Goal: Use online tool/utility

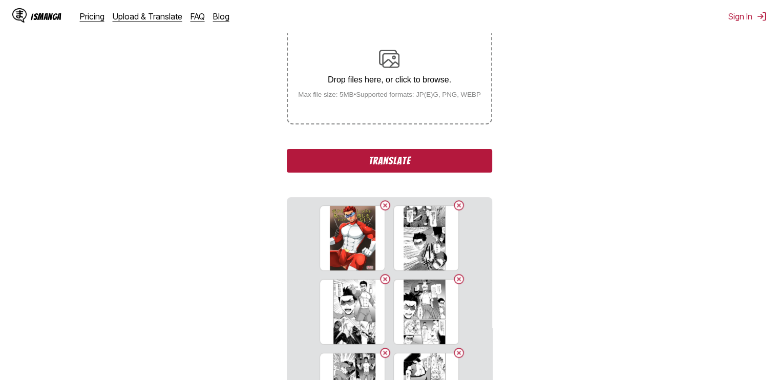
scroll to position [205, 0]
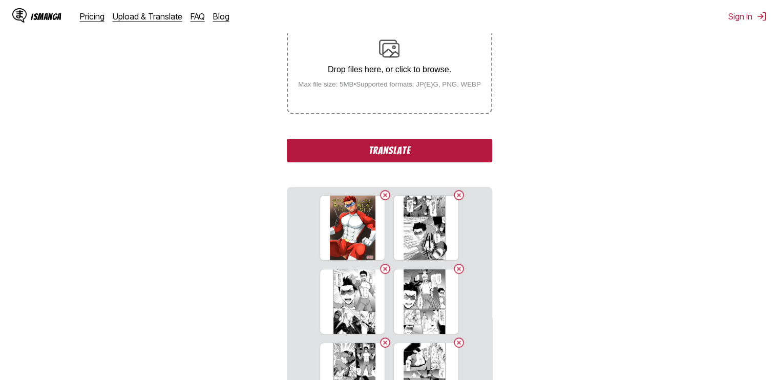
click at [423, 151] on button "Translate" at bounding box center [389, 151] width 205 height 24
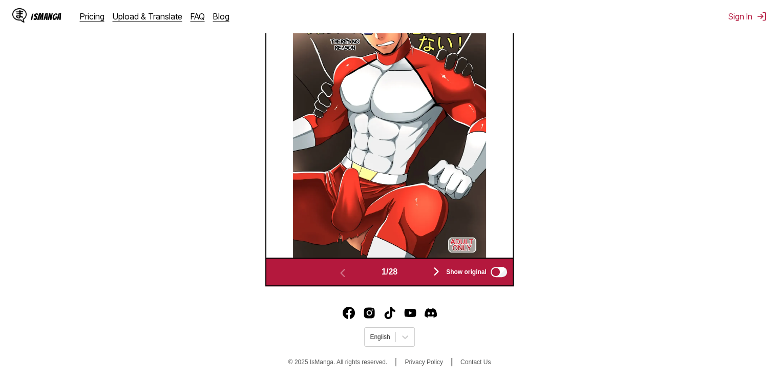
scroll to position [391, 0]
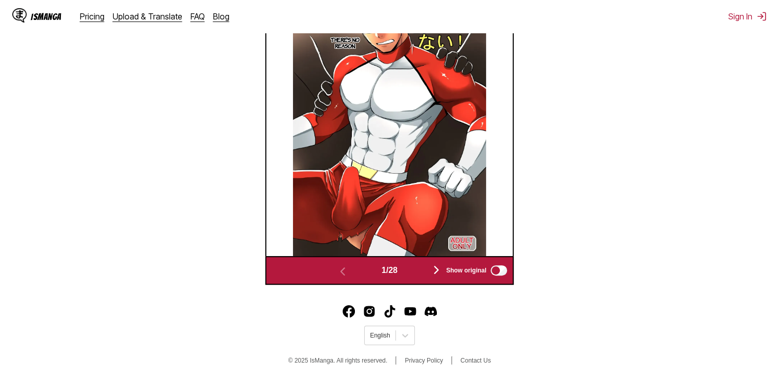
click at [436, 270] on img "button" at bounding box center [436, 270] width 12 height 12
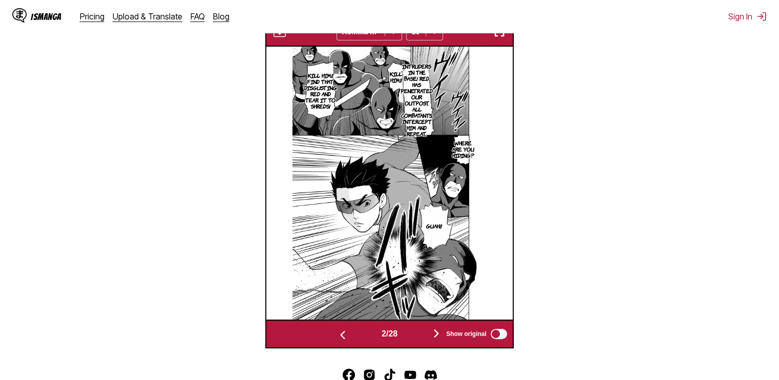
scroll to position [323, 0]
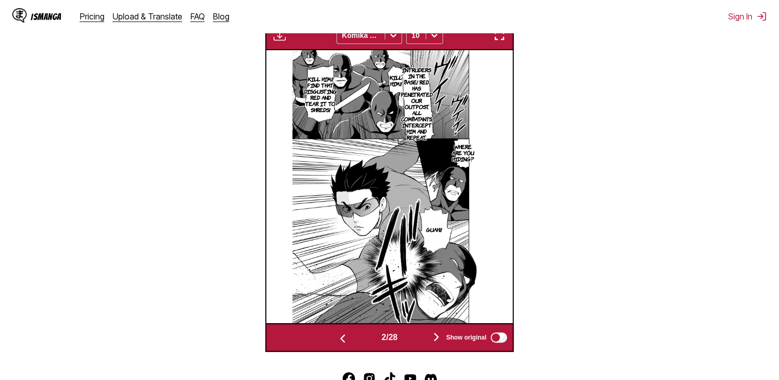
click at [342, 339] on img "button" at bounding box center [342, 338] width 12 height 12
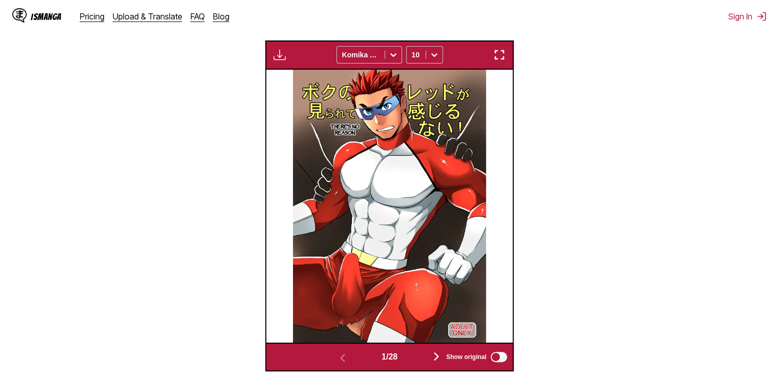
scroll to position [220, 0]
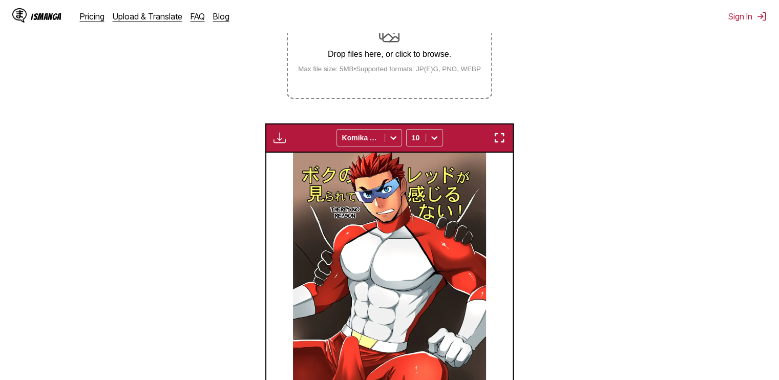
click at [278, 141] on img "button" at bounding box center [279, 138] width 12 height 12
click at [255, 156] on section "From Japanese To English Drop files here, or click to browse. Max file size: 5M…" at bounding box center [389, 198] width 762 height 511
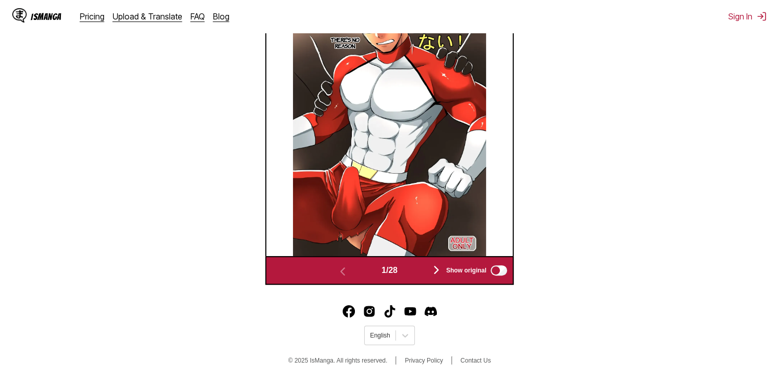
click at [441, 273] on img "button" at bounding box center [436, 270] width 12 height 12
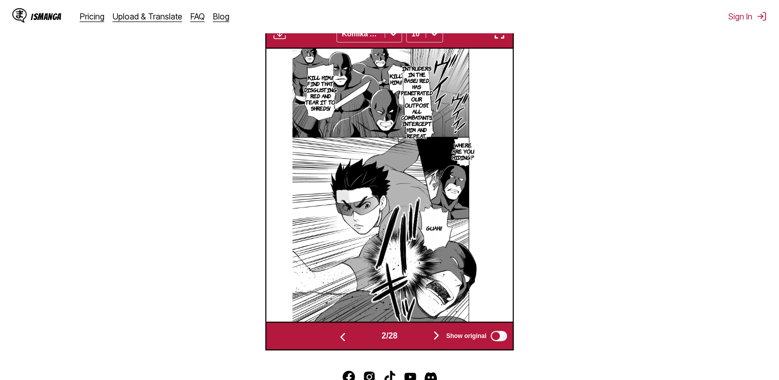
scroll to position [323, 0]
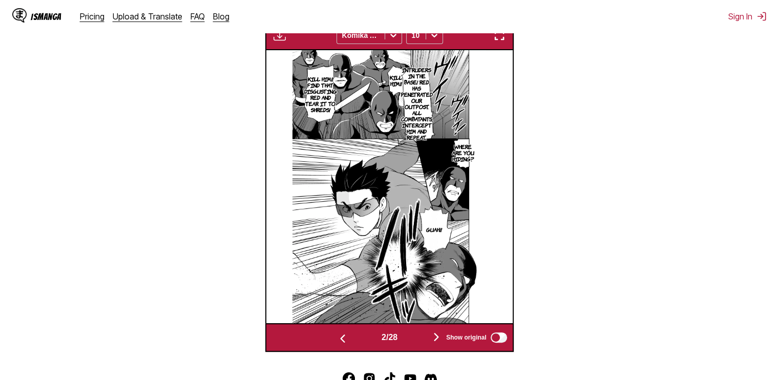
click at [437, 331] on button "button" at bounding box center [436, 337] width 61 height 15
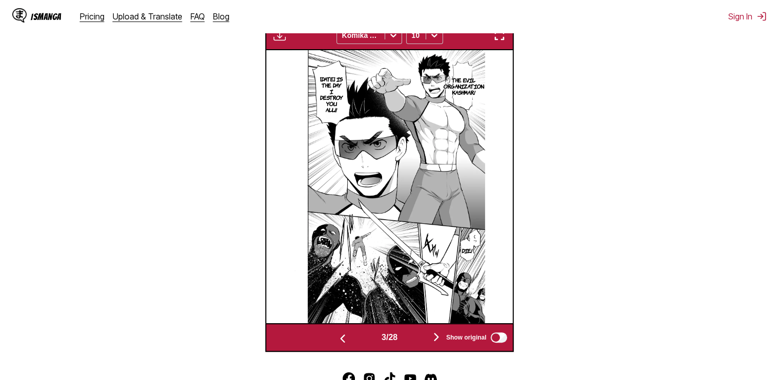
click at [437, 331] on button "button" at bounding box center [436, 337] width 61 height 15
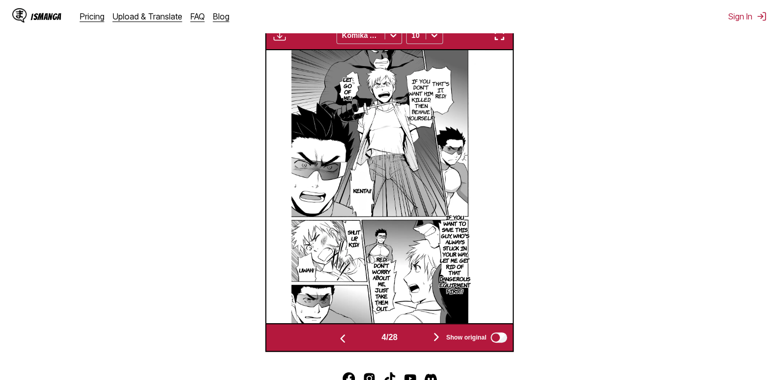
click at [433, 339] on img "button" at bounding box center [436, 337] width 12 height 12
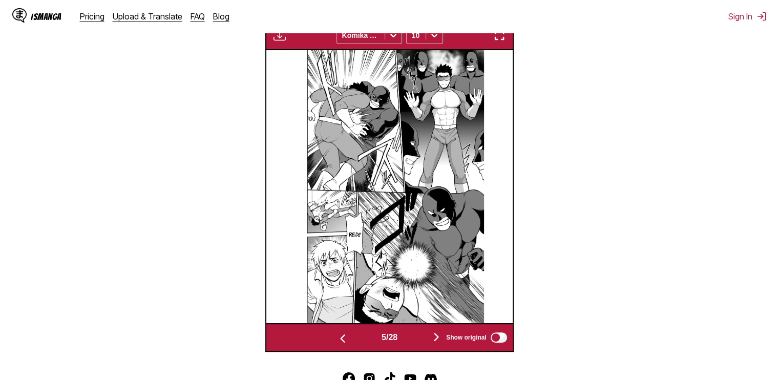
click at [433, 339] on img "button" at bounding box center [436, 337] width 12 height 12
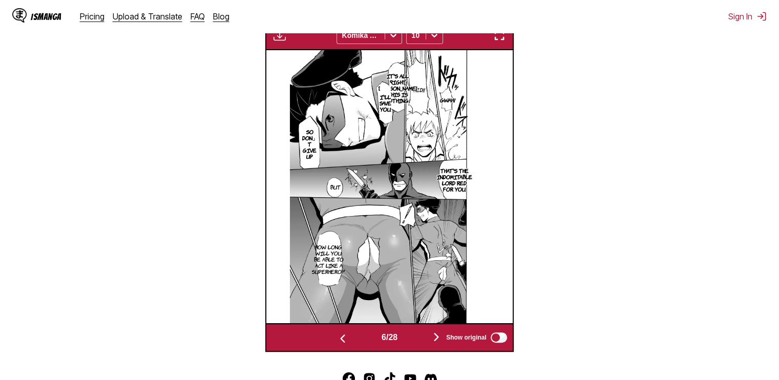
click at [434, 342] on img "button" at bounding box center [436, 337] width 12 height 12
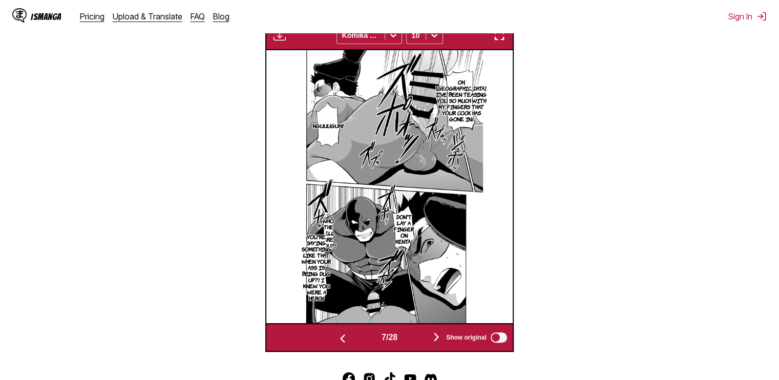
click at [434, 342] on img "button" at bounding box center [436, 337] width 12 height 12
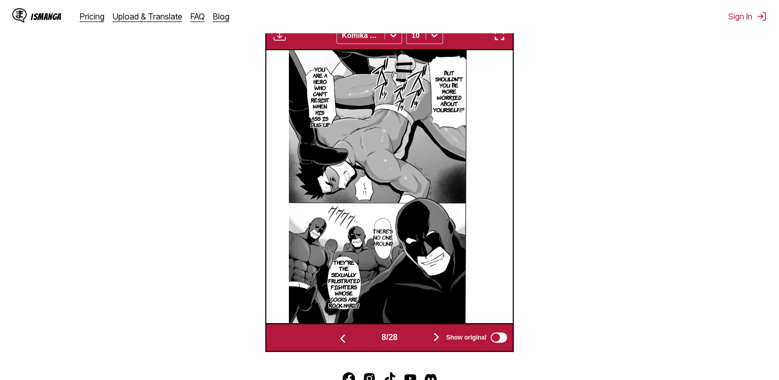
drag, startPoint x: 432, startPoint y: 342, endPoint x: 421, endPoint y: 347, distance: 11.7
click at [432, 342] on button "button" at bounding box center [436, 337] width 61 height 15
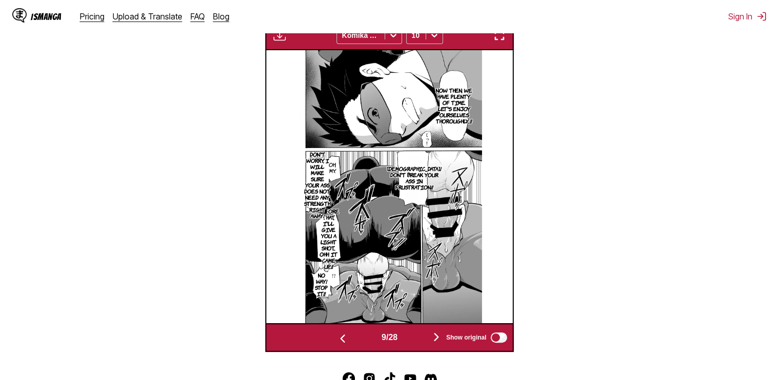
click at [437, 341] on img "button" at bounding box center [436, 337] width 12 height 12
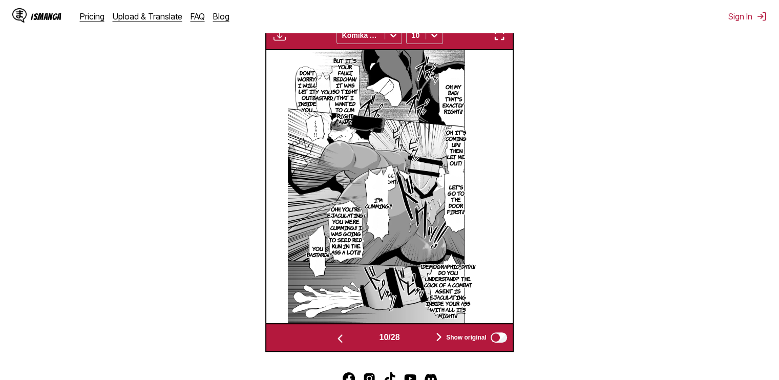
click at [437, 341] on img "button" at bounding box center [439, 337] width 12 height 12
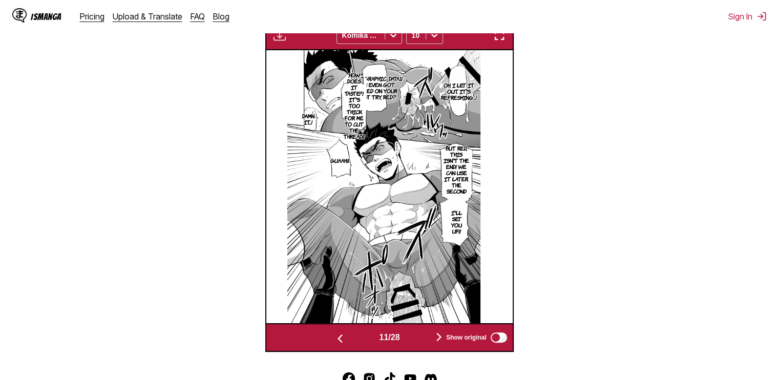
click at [441, 339] on img "button" at bounding box center [439, 337] width 12 height 12
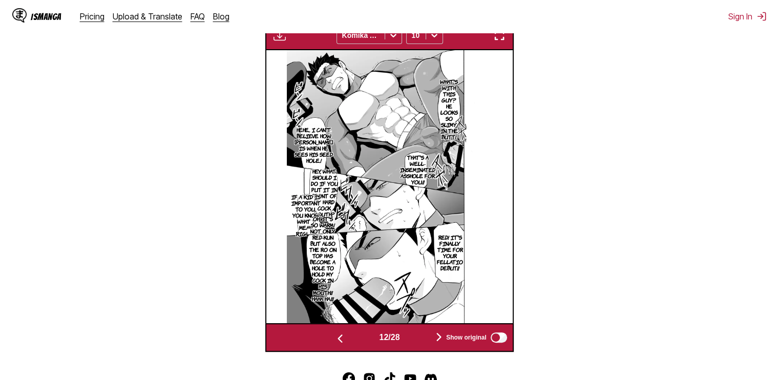
click at [441, 339] on img "button" at bounding box center [439, 337] width 12 height 12
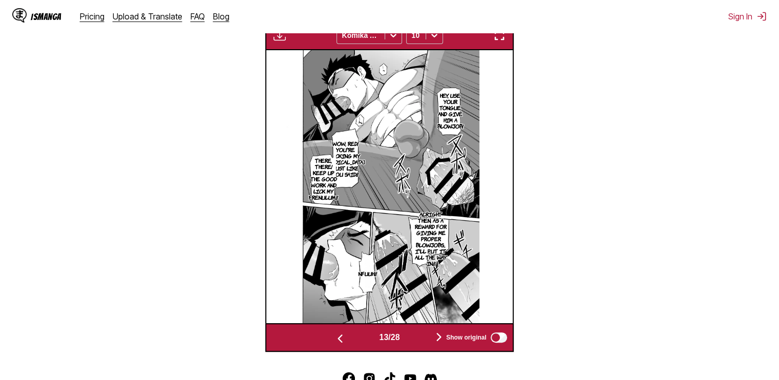
click at [441, 339] on img "button" at bounding box center [439, 337] width 12 height 12
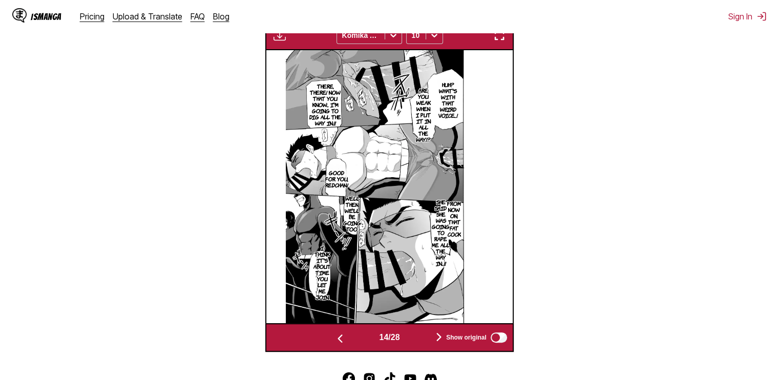
click at [441, 339] on img "button" at bounding box center [439, 337] width 12 height 12
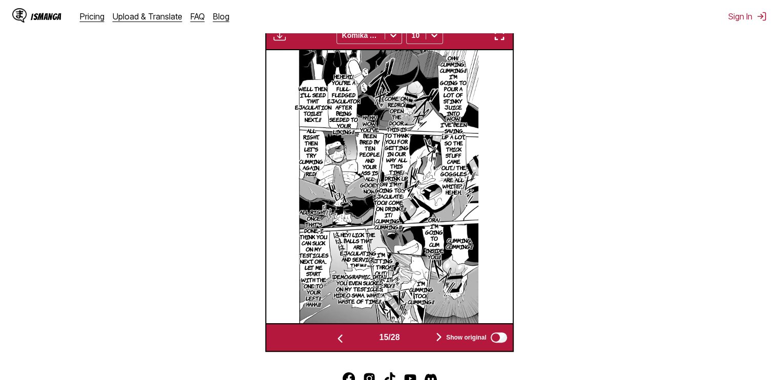
click at [441, 339] on img "button" at bounding box center [439, 337] width 12 height 12
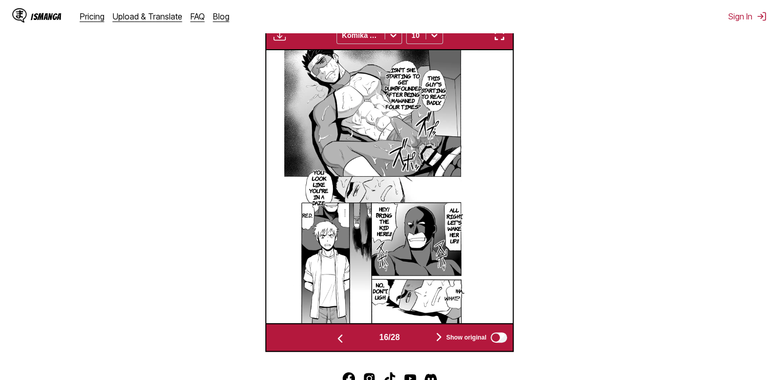
click at [441, 339] on img "button" at bounding box center [439, 337] width 12 height 12
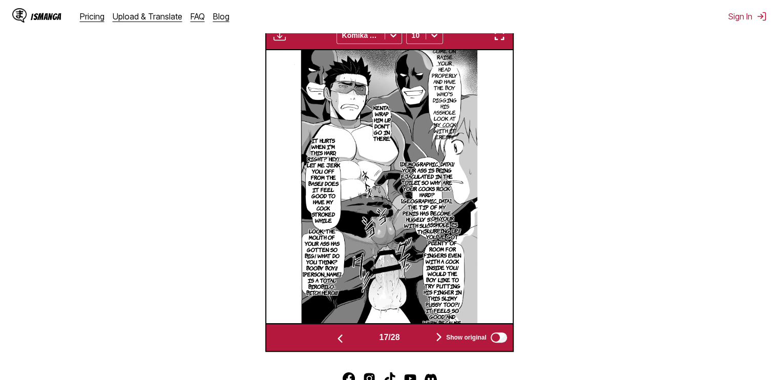
click at [442, 338] on div "Show original" at bounding box center [474, 337] width 69 height 13
click at [439, 336] on img "button" at bounding box center [439, 337] width 12 height 12
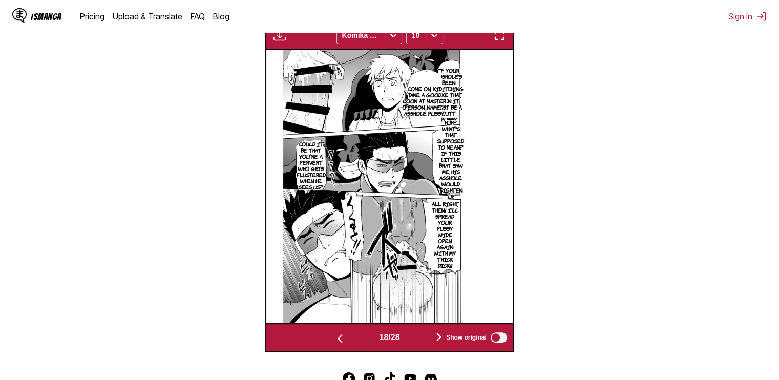
click at [439, 336] on img "button" at bounding box center [439, 337] width 12 height 12
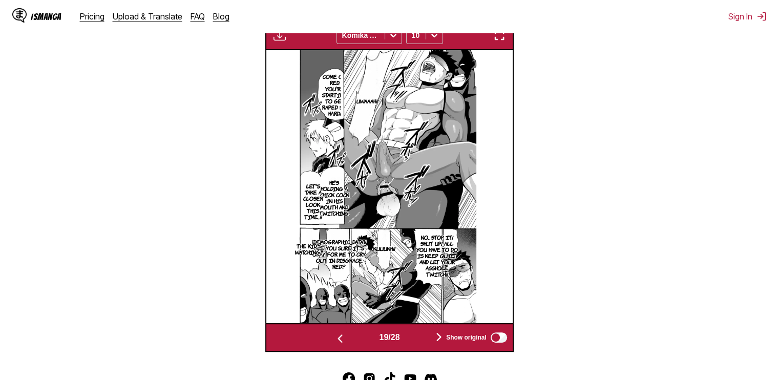
click at [439, 336] on img "button" at bounding box center [439, 337] width 12 height 12
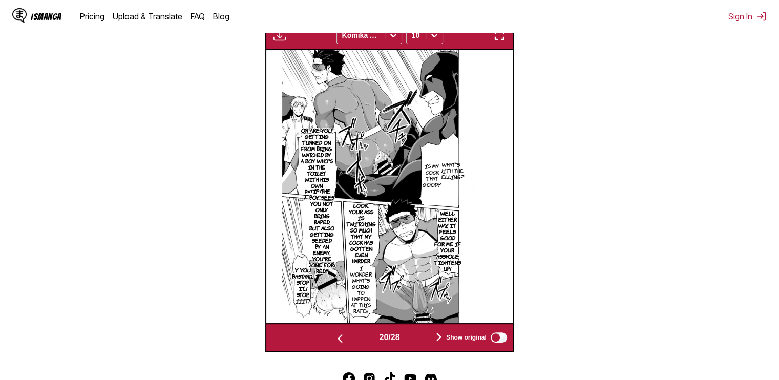
click at [439, 336] on img "button" at bounding box center [439, 337] width 12 height 12
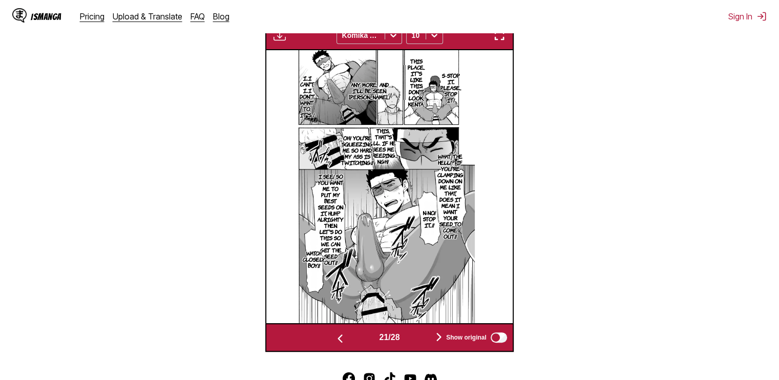
click at [439, 336] on img "button" at bounding box center [439, 337] width 12 height 12
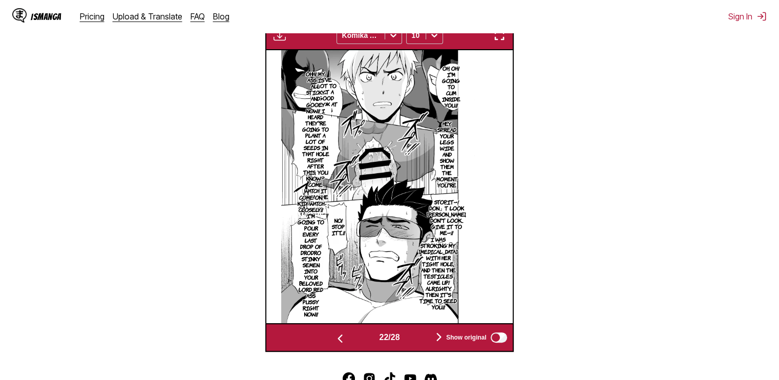
click at [439, 336] on img "button" at bounding box center [439, 337] width 12 height 12
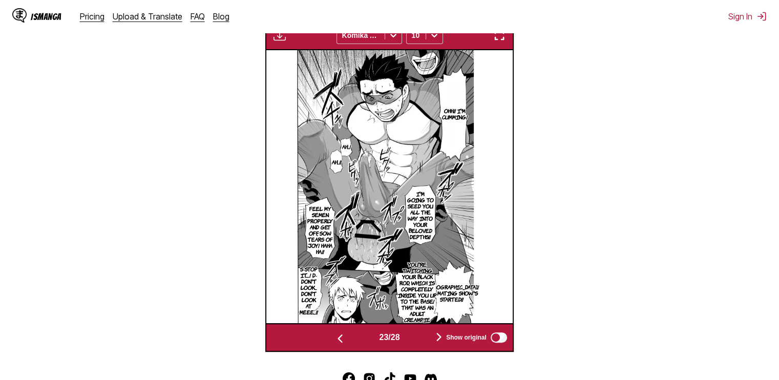
click at [439, 336] on img "button" at bounding box center [439, 337] width 12 height 12
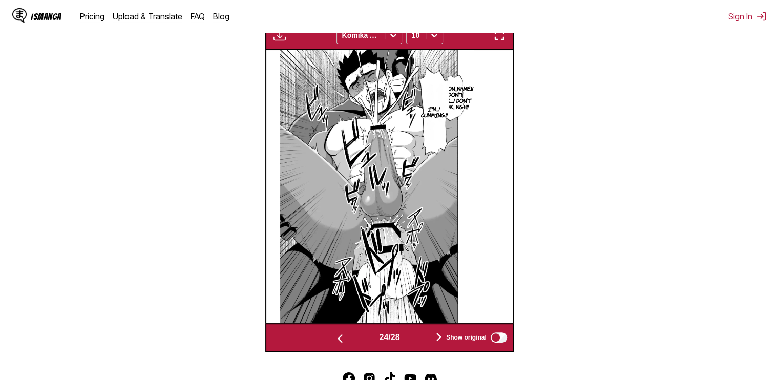
click at [439, 336] on img "button" at bounding box center [439, 337] width 12 height 12
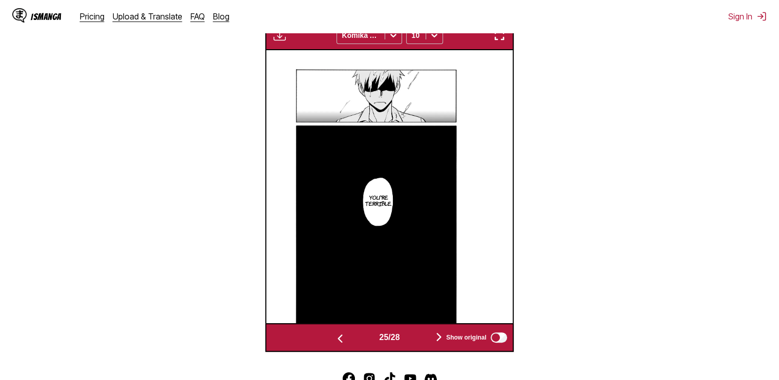
click at [439, 336] on img "button" at bounding box center [439, 337] width 12 height 12
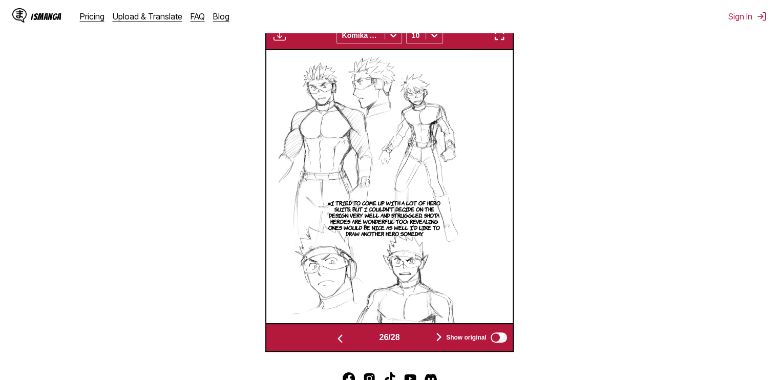
click at [341, 341] on img "button" at bounding box center [340, 338] width 12 height 12
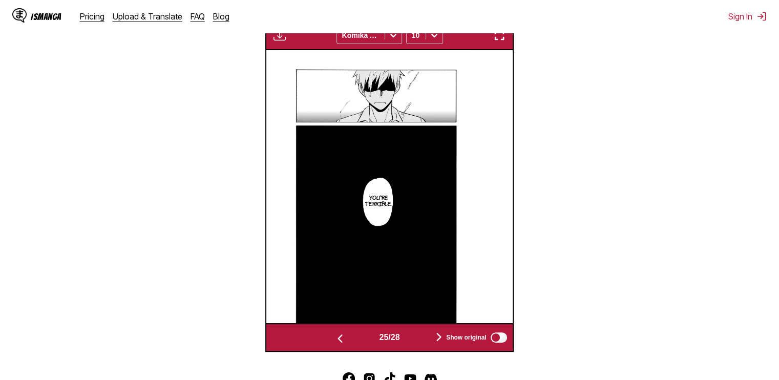
click at [341, 341] on img "button" at bounding box center [340, 338] width 12 height 12
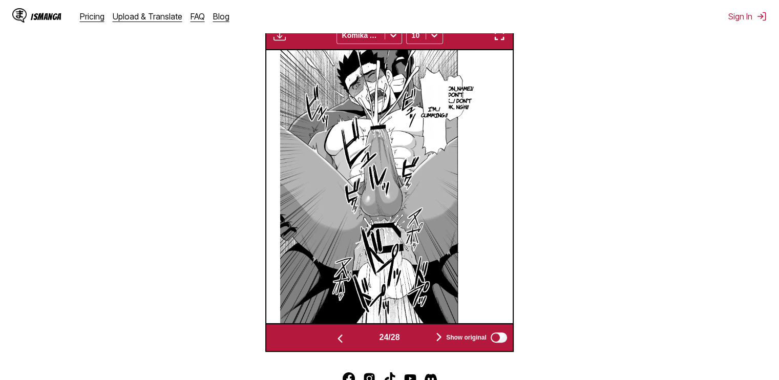
click at [341, 341] on img "button" at bounding box center [340, 338] width 12 height 12
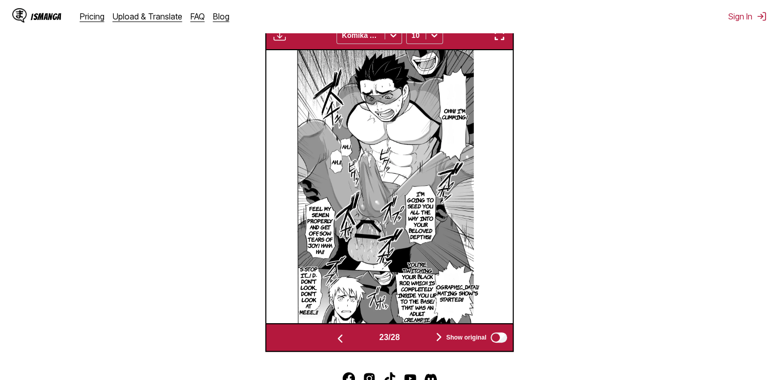
click at [438, 336] on img "button" at bounding box center [439, 337] width 12 height 12
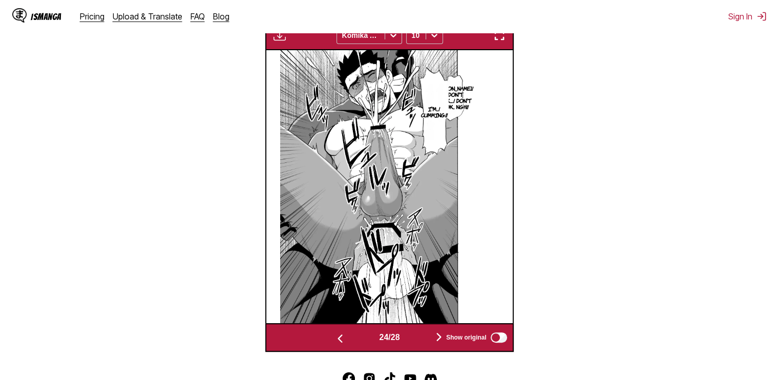
click at [438, 336] on img "button" at bounding box center [439, 337] width 12 height 12
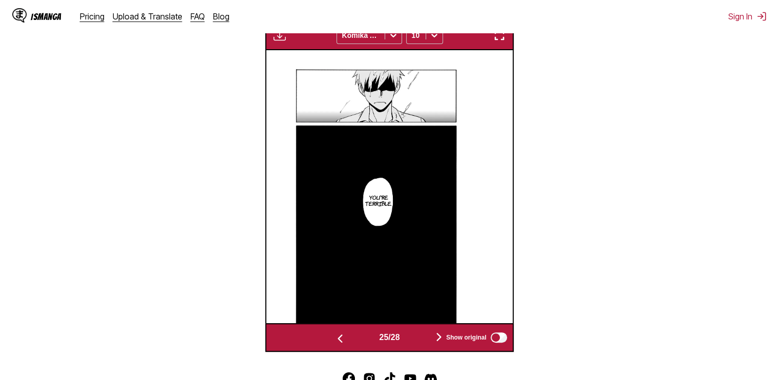
click at [438, 336] on img "button" at bounding box center [439, 337] width 12 height 12
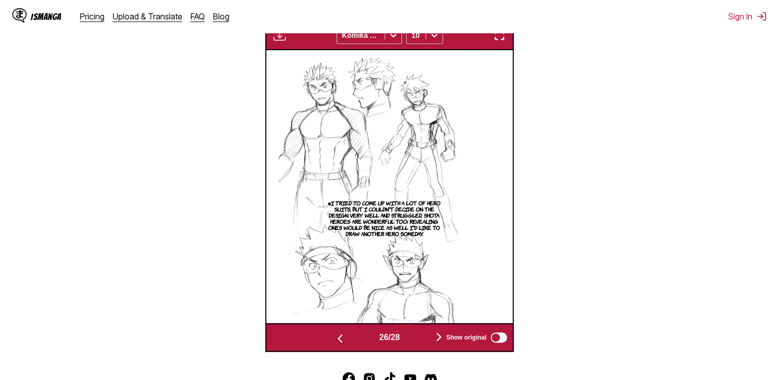
click at [438, 336] on img "button" at bounding box center [439, 337] width 12 height 12
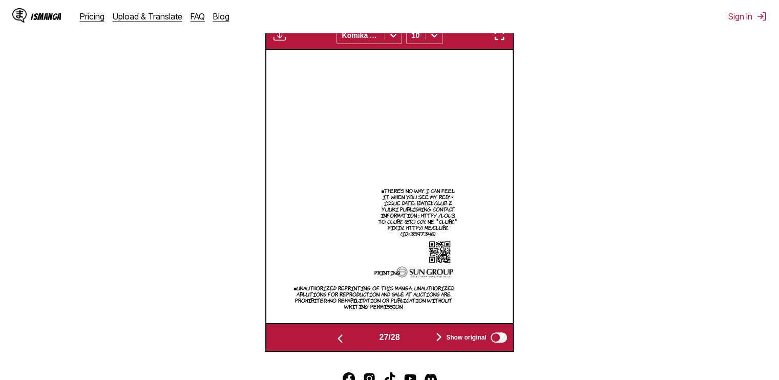
click at [438, 336] on img "button" at bounding box center [439, 337] width 12 height 12
